Goal: Navigation & Orientation: Understand site structure

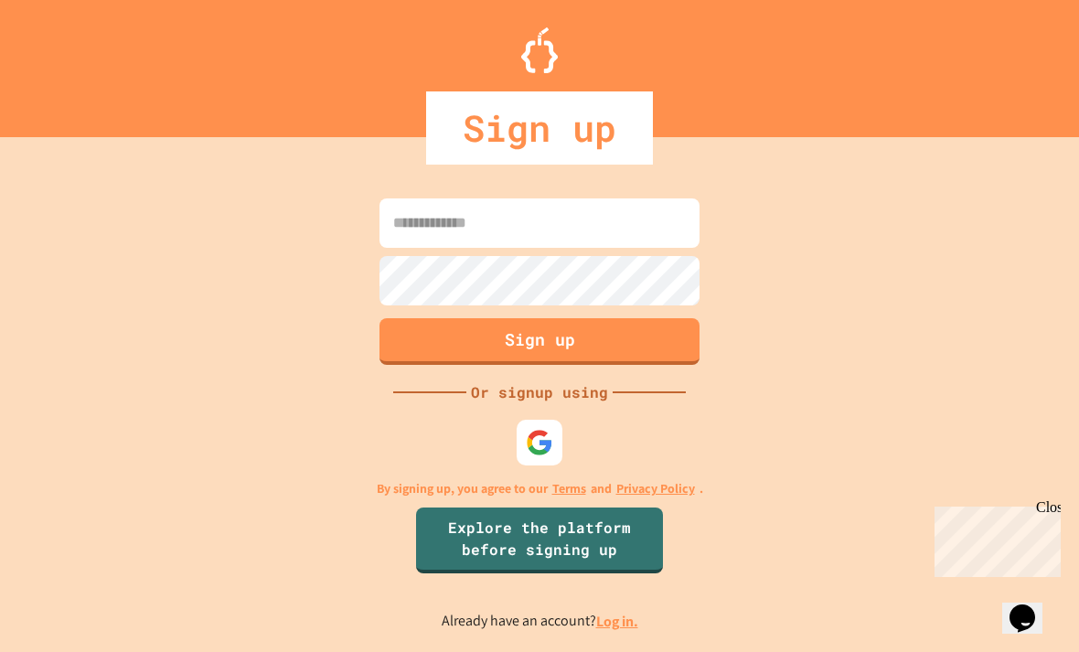
scroll to position [59, 0]
click at [542, 429] on img at bounding box center [539, 442] width 27 height 27
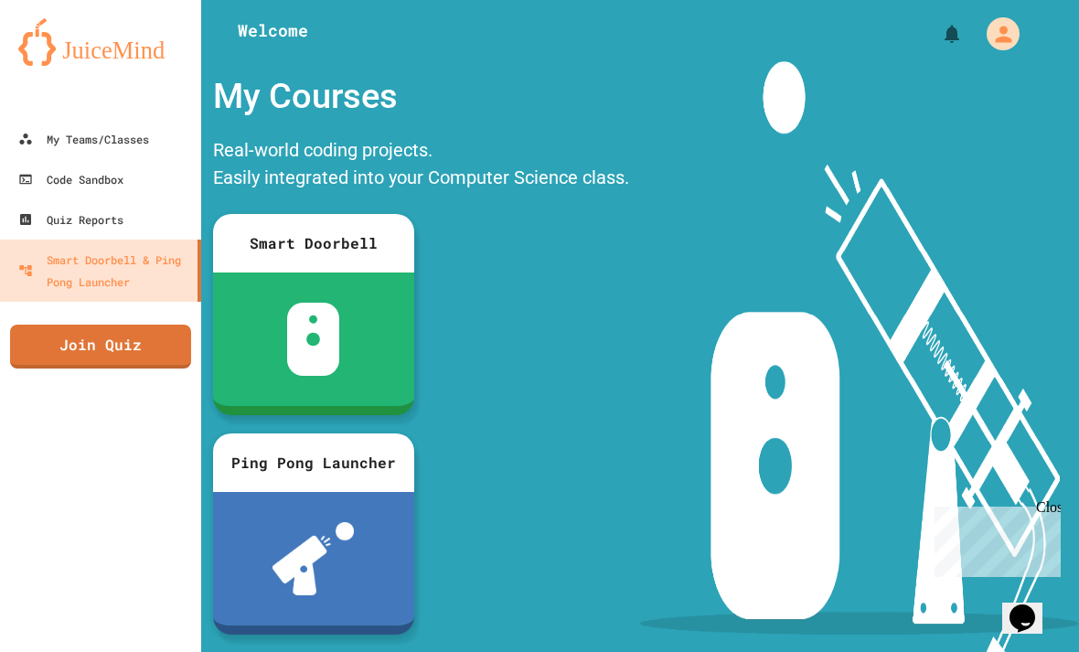
click at [27, 209] on div "Quiz Reports" at bounding box center [70, 220] width 105 height 22
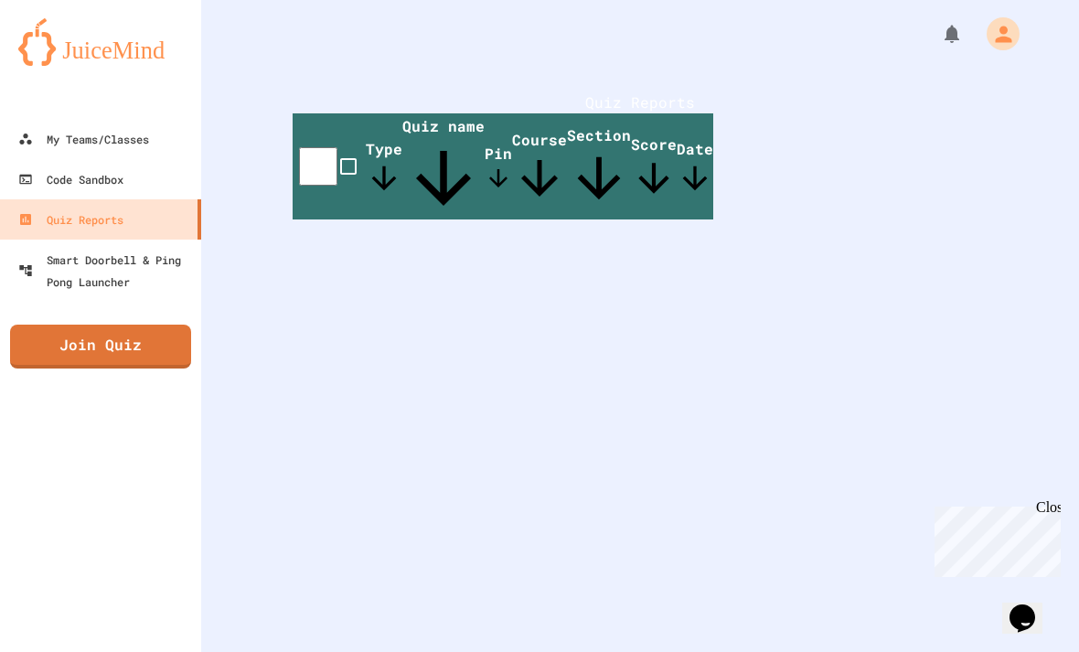
click at [47, 168] on div "Code Sandbox" at bounding box center [70, 179] width 105 height 22
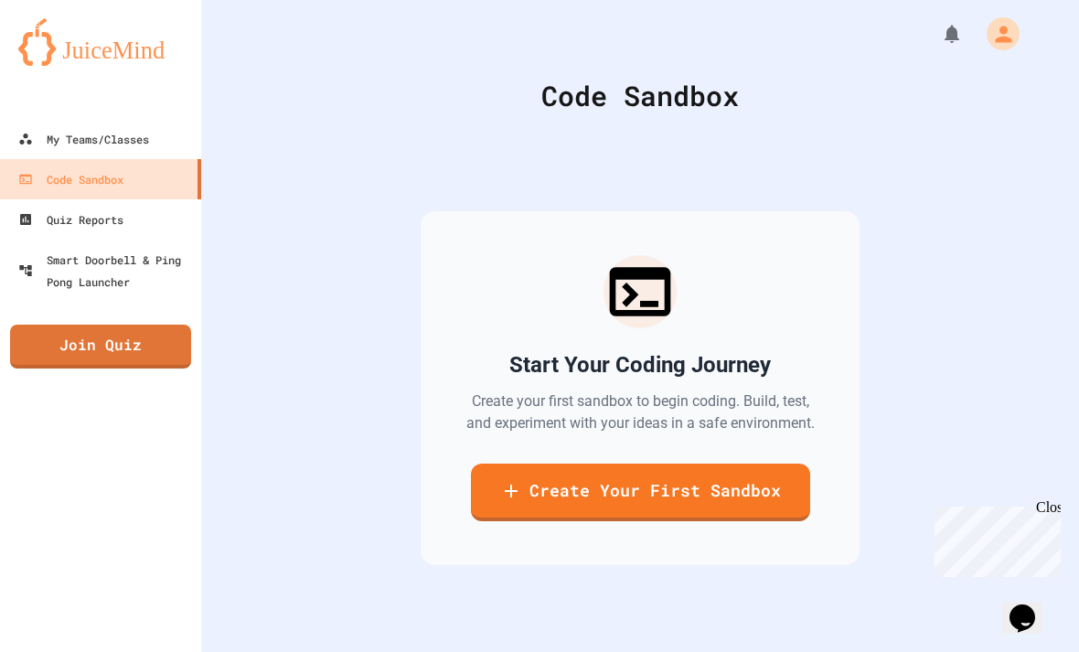
click at [41, 128] on div "My Teams/Classes" at bounding box center [83, 139] width 131 height 22
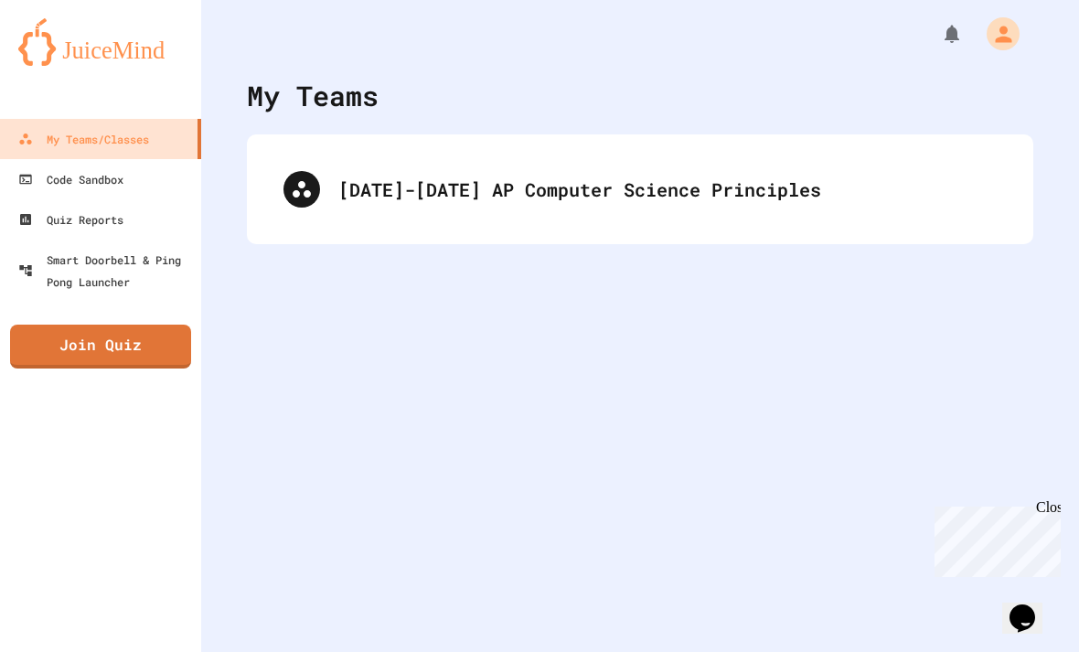
click at [29, 41] on img at bounding box center [100, 42] width 165 height 48
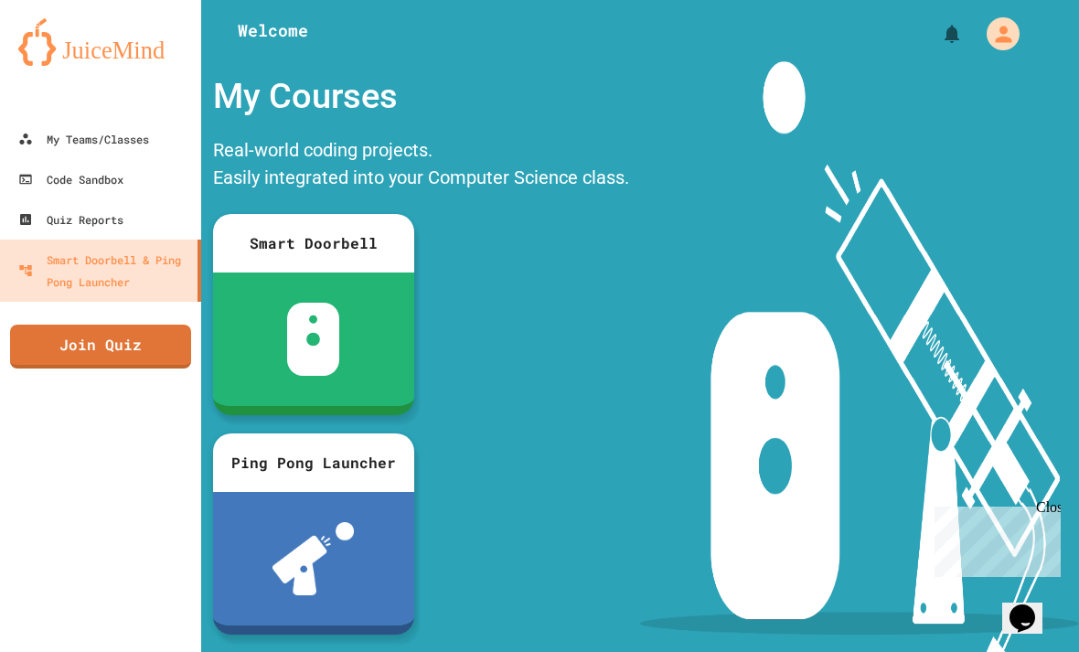
click at [267, 107] on div "My Courses" at bounding box center [421, 96] width 434 height 70
click at [271, 87] on div "My Courses" at bounding box center [421, 96] width 434 height 70
click at [1014, 20] on div "My Account" at bounding box center [1003, 33] width 33 height 33
